Goal: Ask a question: Ask a question

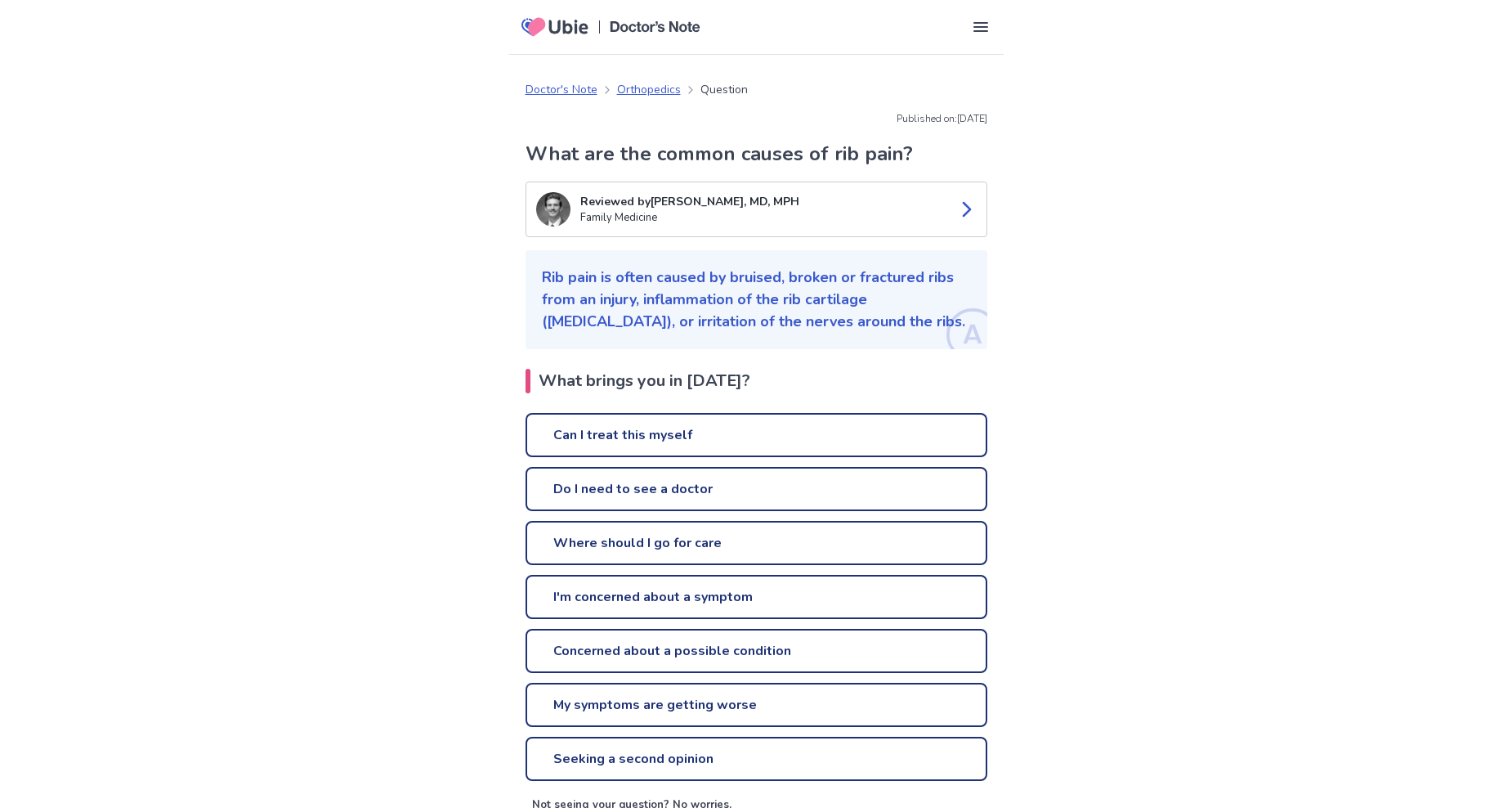
click at [653, 433] on link "Can I treat this myself" at bounding box center [757, 434] width 462 height 44
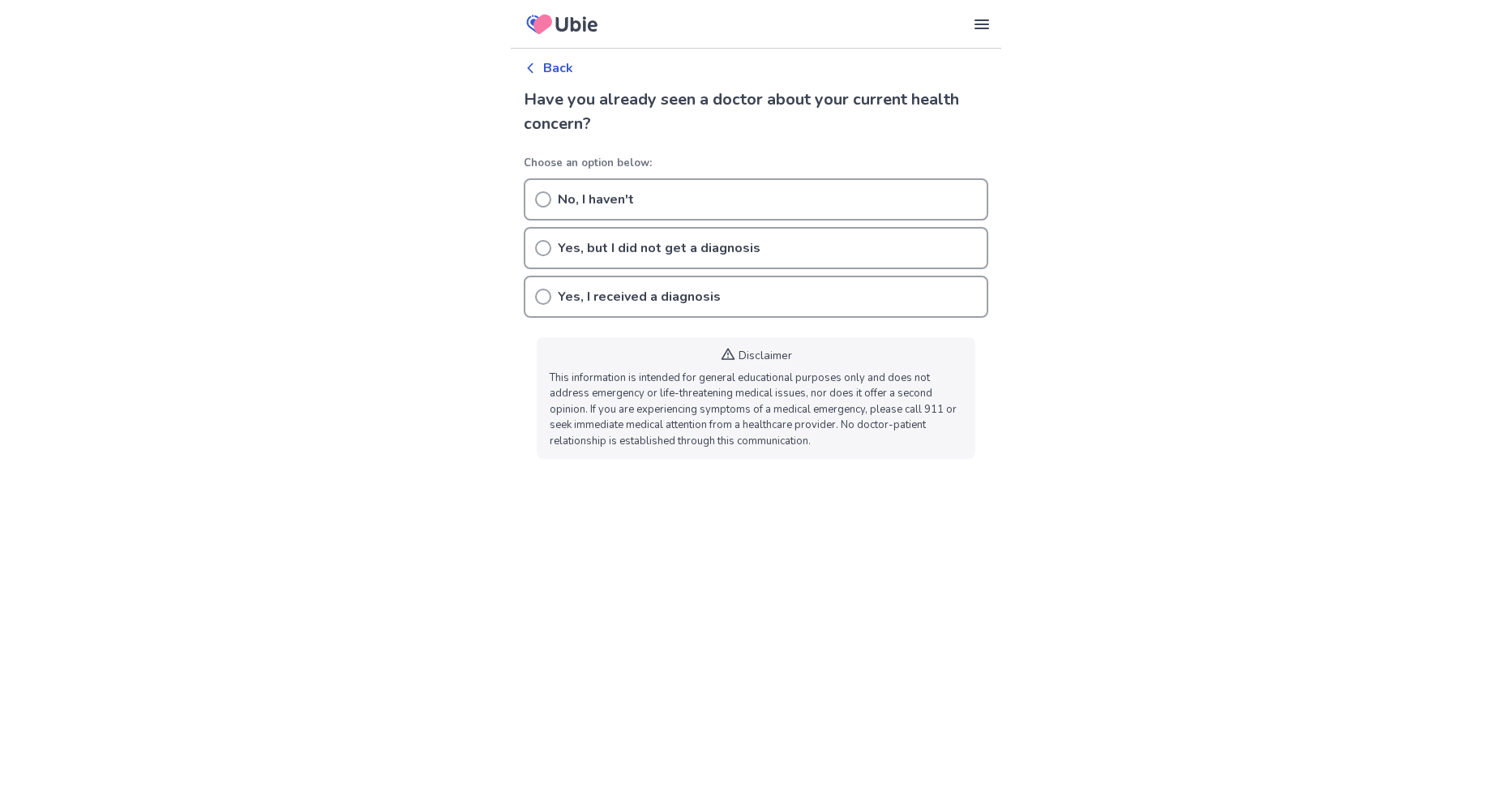
click at [541, 195] on icon at bounding box center [543, 199] width 17 height 17
